Goal: Task Accomplishment & Management: Use online tool/utility

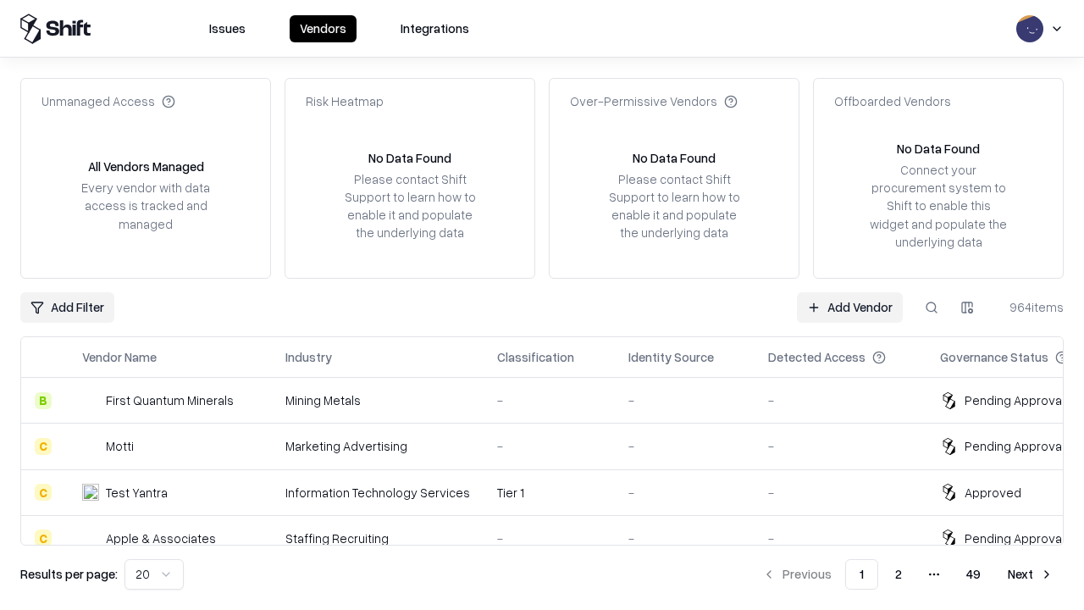
click at [850, 307] on link "Add Vendor" at bounding box center [850, 307] width 106 height 30
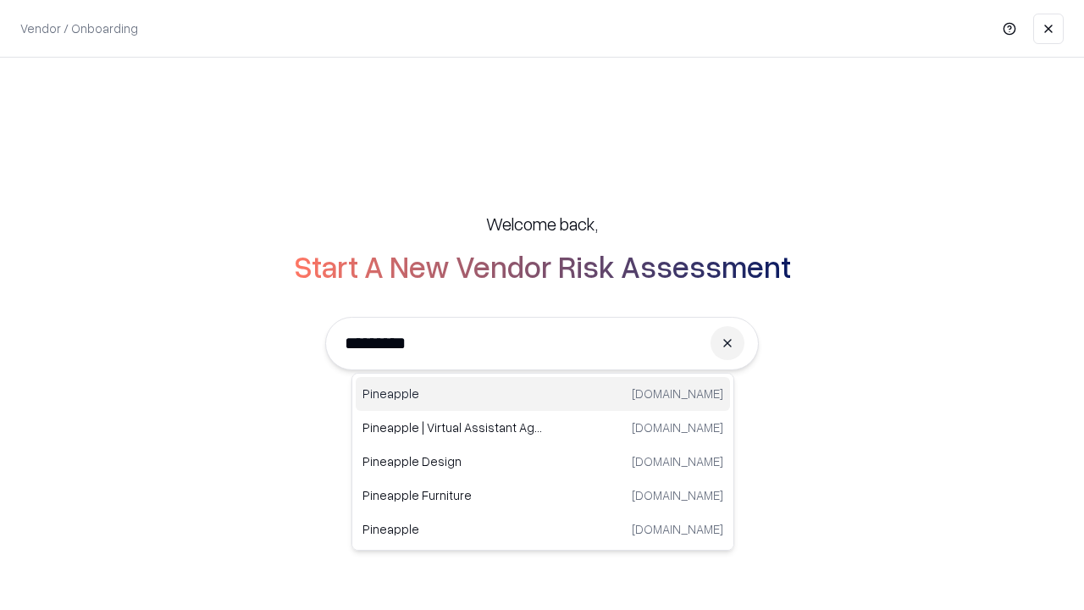
click at [543, 394] on div "Pineapple [DOMAIN_NAME]" at bounding box center [543, 394] width 374 height 34
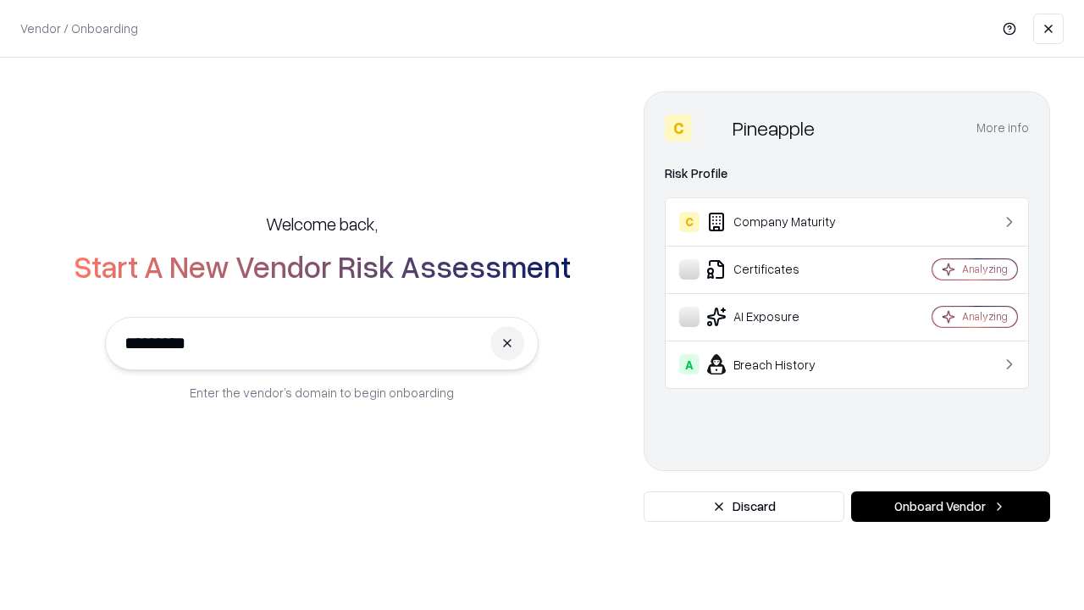
type input "*********"
click at [951, 507] on button "Onboard Vendor" at bounding box center [950, 506] width 199 height 30
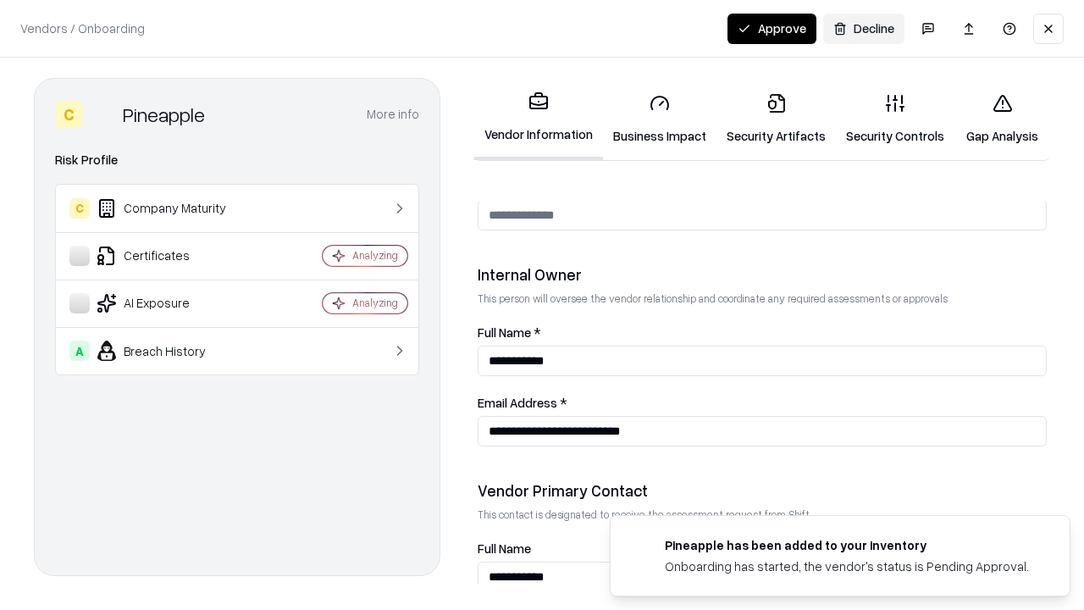
scroll to position [878, 0]
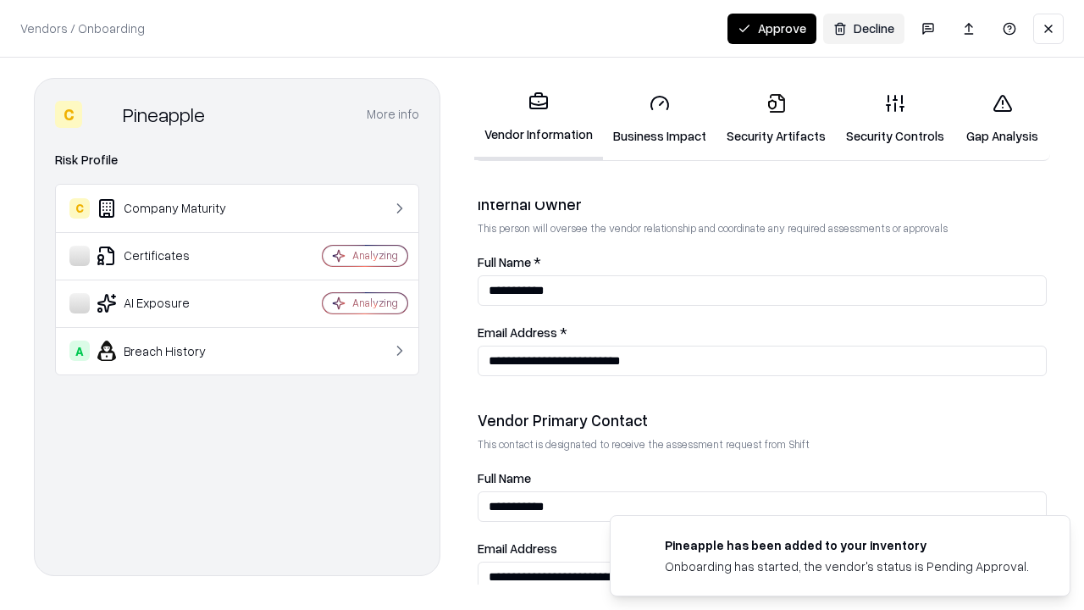
click at [660, 119] on link "Business Impact" at bounding box center [660, 119] width 114 height 79
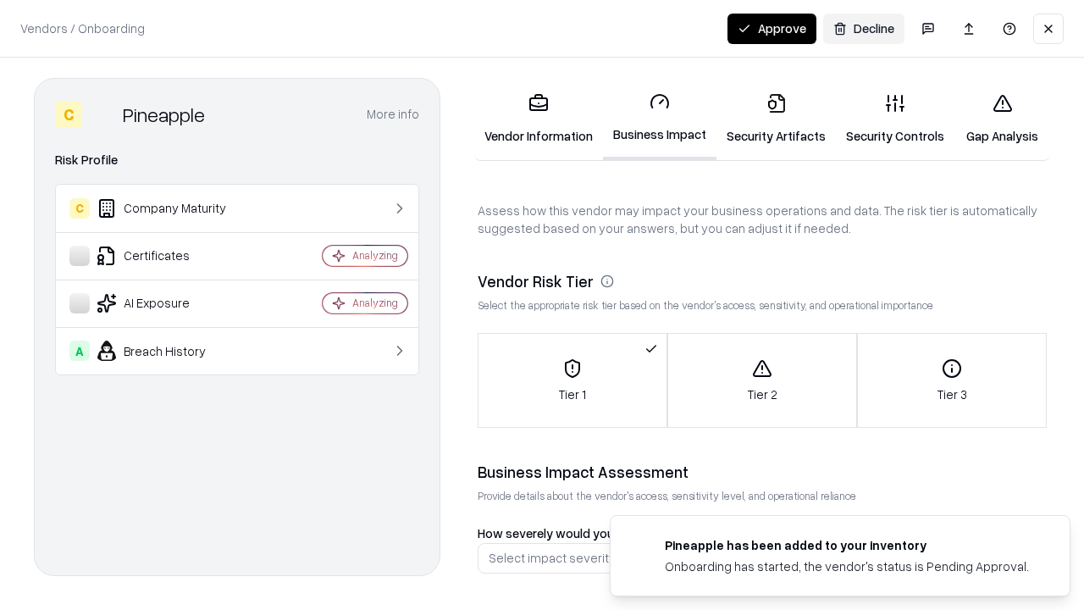
click at [776, 119] on link "Security Artifacts" at bounding box center [776, 119] width 119 height 79
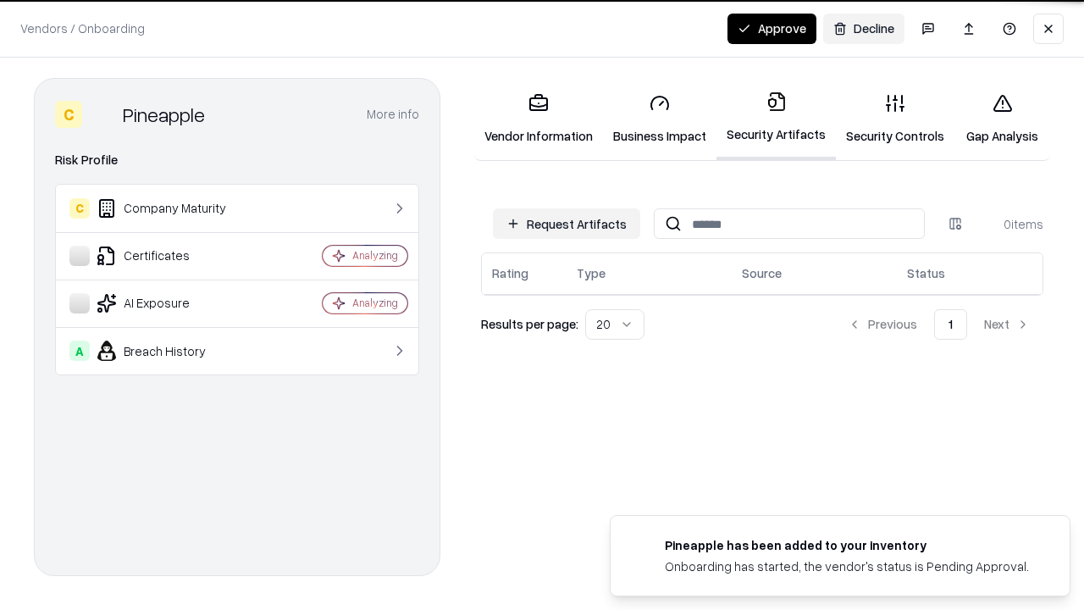
click at [567, 223] on button "Request Artifacts" at bounding box center [566, 223] width 147 height 30
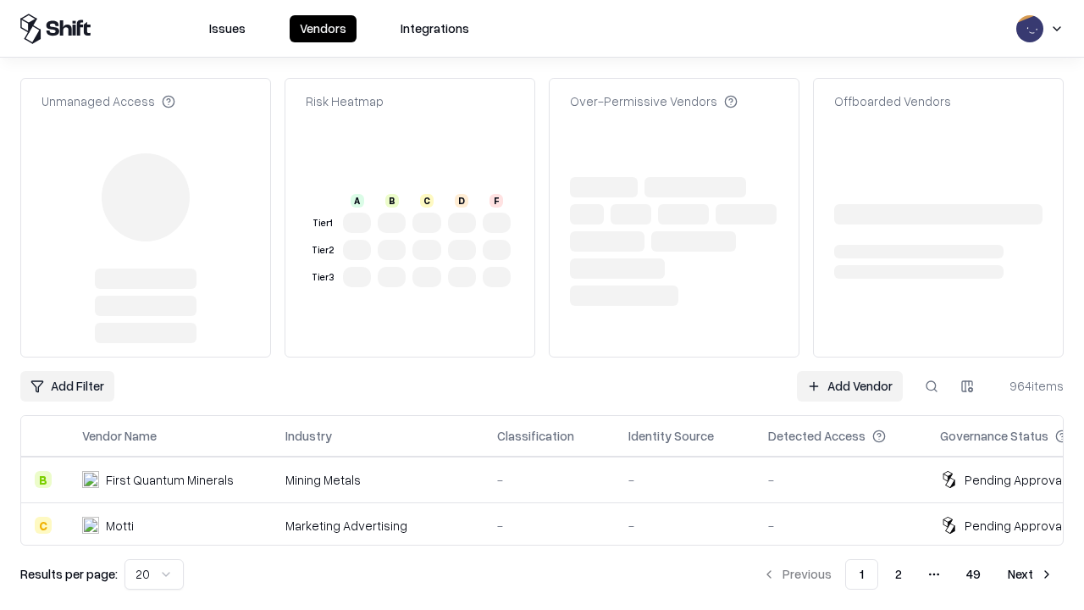
click at [850, 371] on link "Add Vendor" at bounding box center [850, 386] width 106 height 30
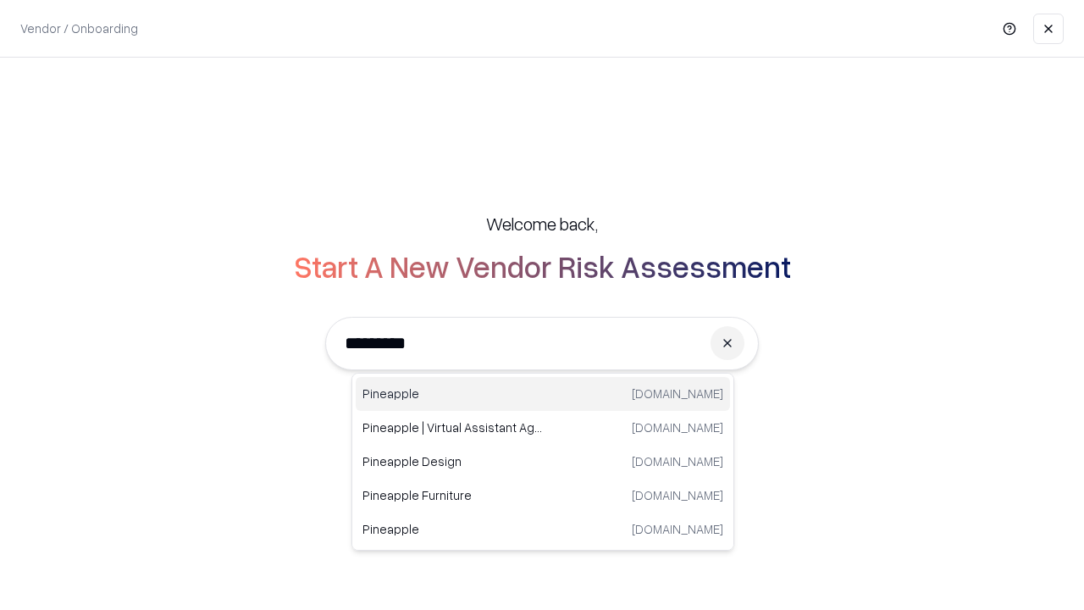
click at [543, 394] on div "Pineapple [DOMAIN_NAME]" at bounding box center [543, 394] width 374 height 34
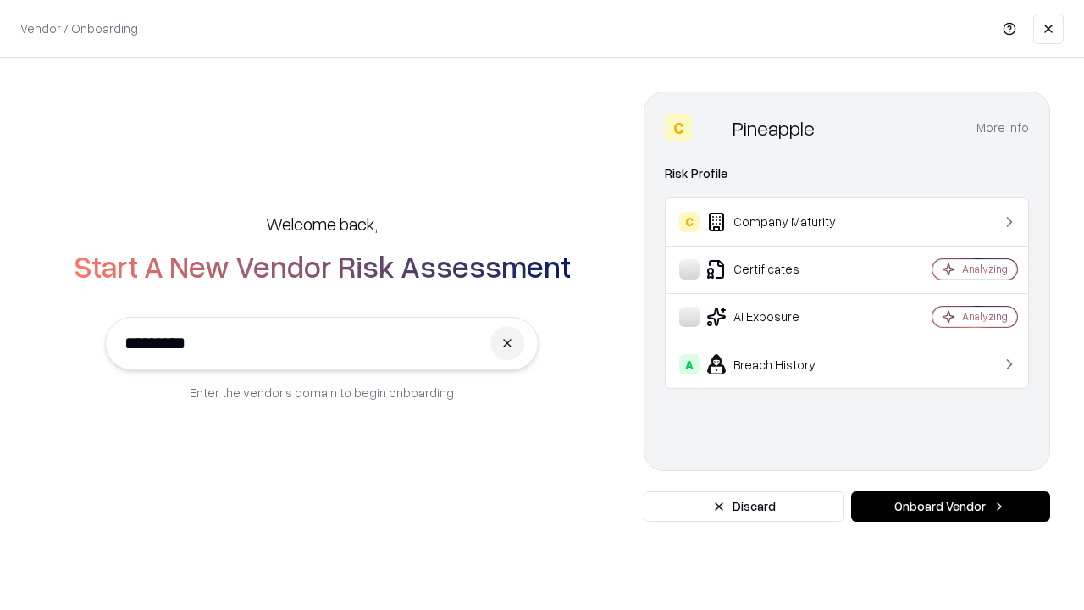
type input "*********"
click at [951, 507] on button "Onboard Vendor" at bounding box center [950, 506] width 199 height 30
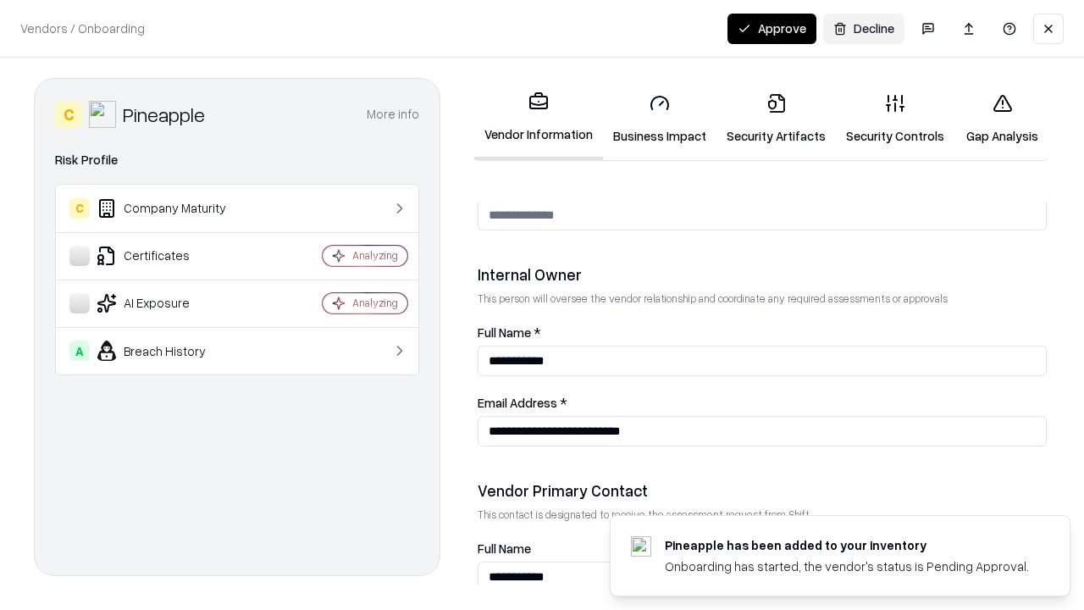
scroll to position [878, 0]
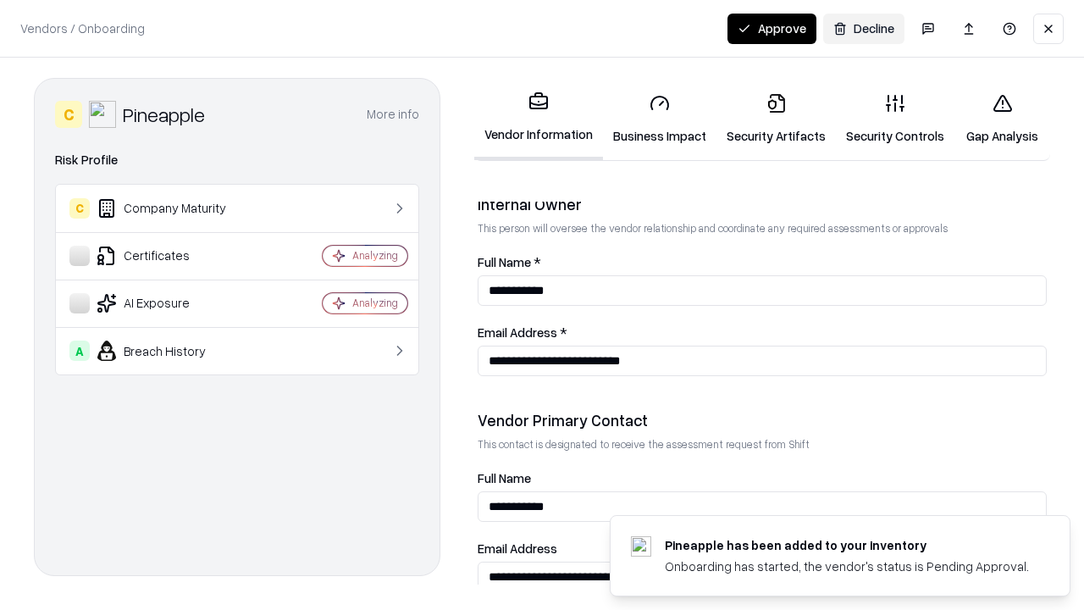
click at [772, 28] on button "Approve" at bounding box center [772, 29] width 89 height 30
